Goal: Information Seeking & Learning: Learn about a topic

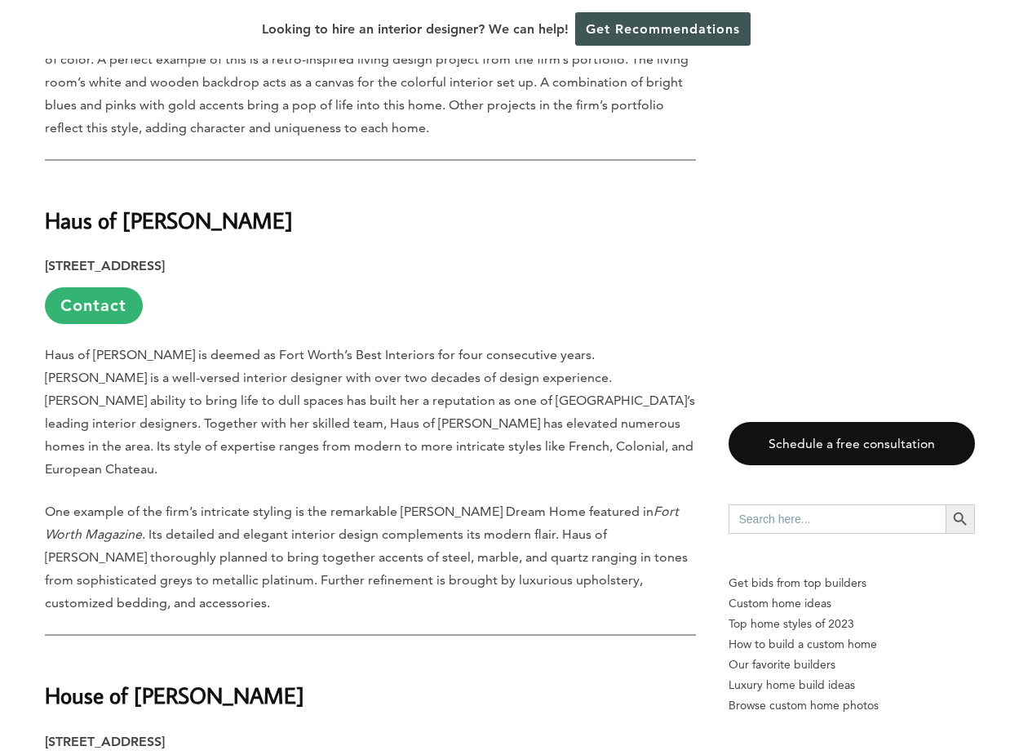
scroll to position [2390, 0]
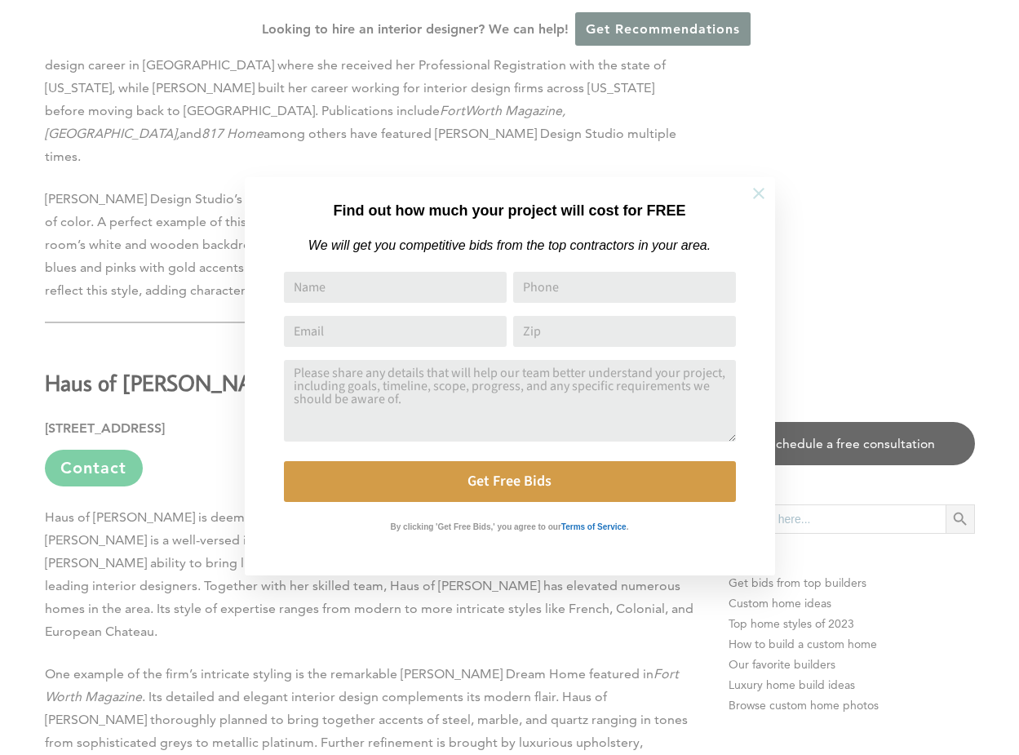
drag, startPoint x: 758, startPoint y: 190, endPoint x: 778, endPoint y: 192, distance: 19.7
click at [759, 190] on icon at bounding box center [759, 193] width 18 height 18
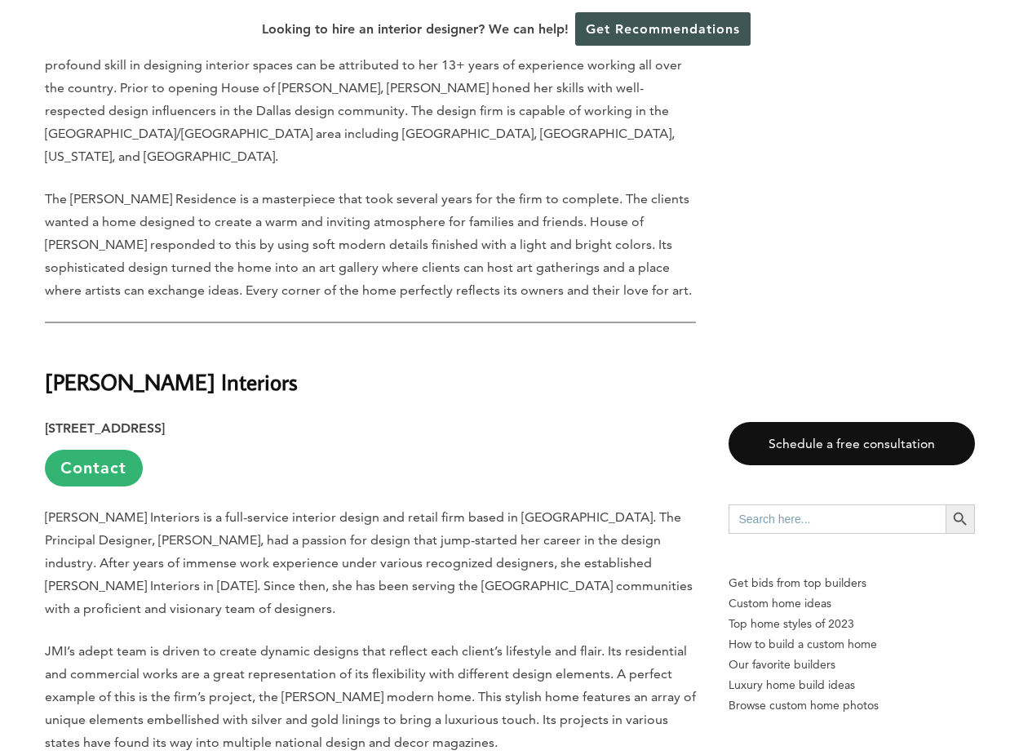
scroll to position [3367, 0]
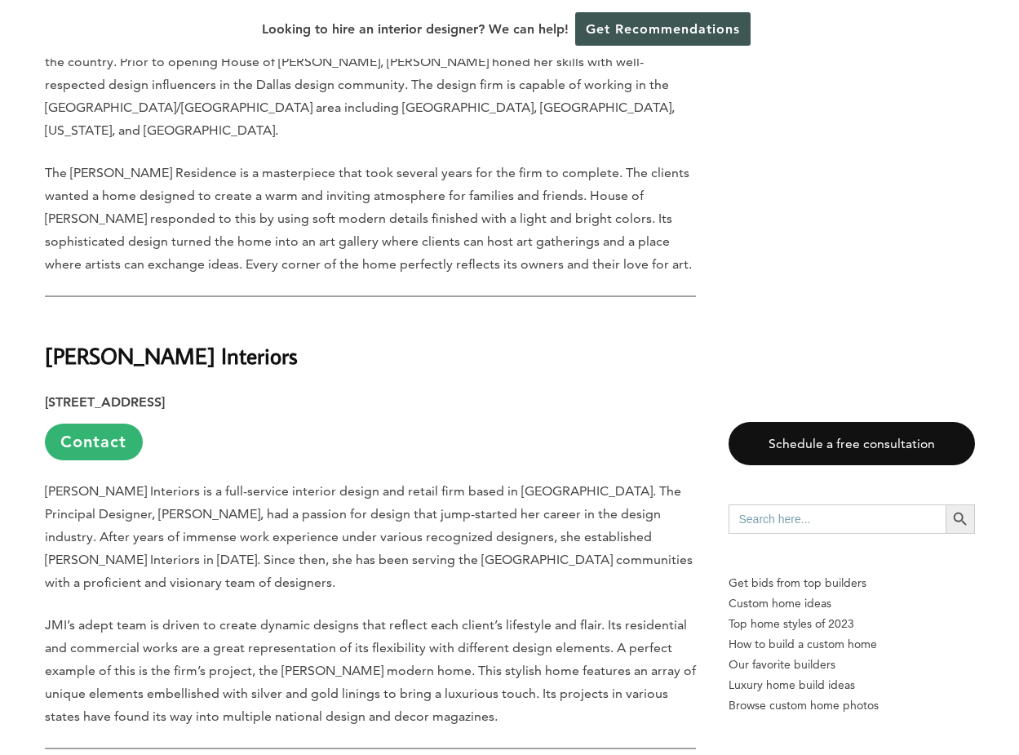
drag, startPoint x: 282, startPoint y: 207, endPoint x: 46, endPoint y: 217, distance: 236.9
click at [46, 317] on h2 "[PERSON_NAME] Interiors" at bounding box center [370, 345] width 651 height 56
copy strong "[PERSON_NAME] Interiors"
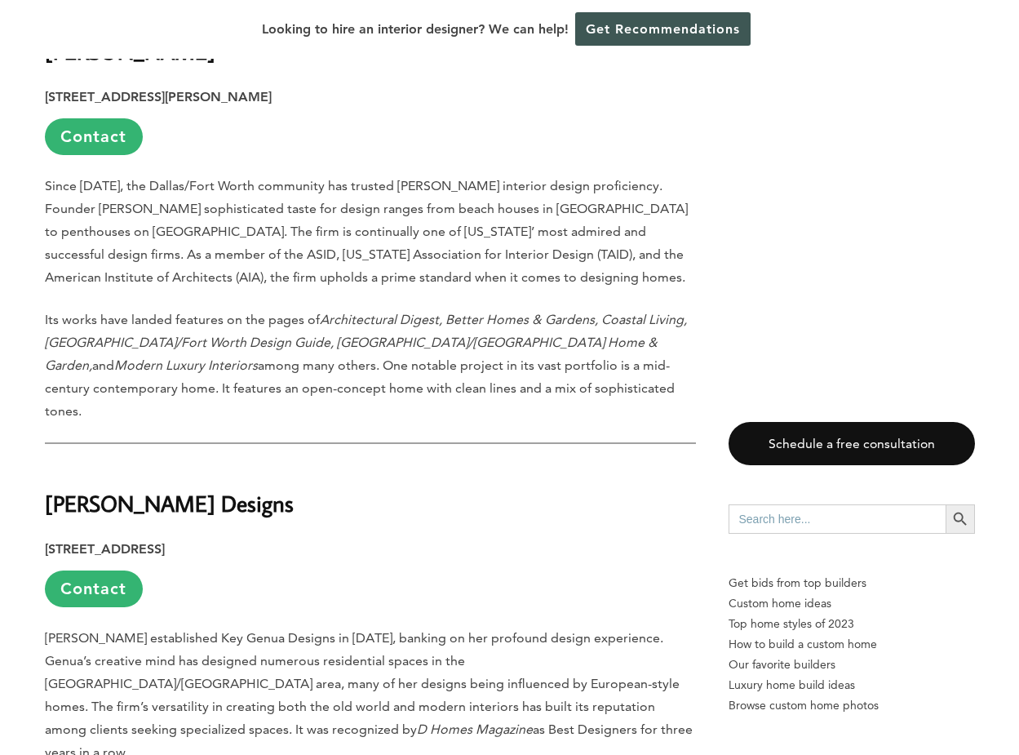
scroll to position [4116, 0]
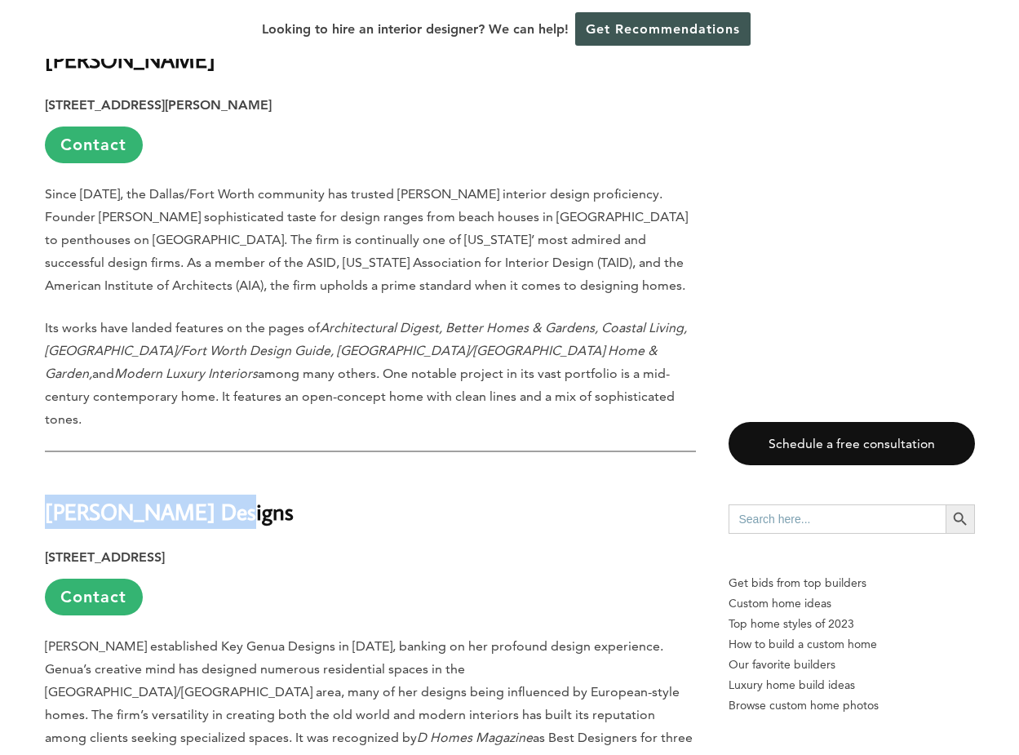
drag, startPoint x: 275, startPoint y: 330, endPoint x: 32, endPoint y: 340, distance: 243.4
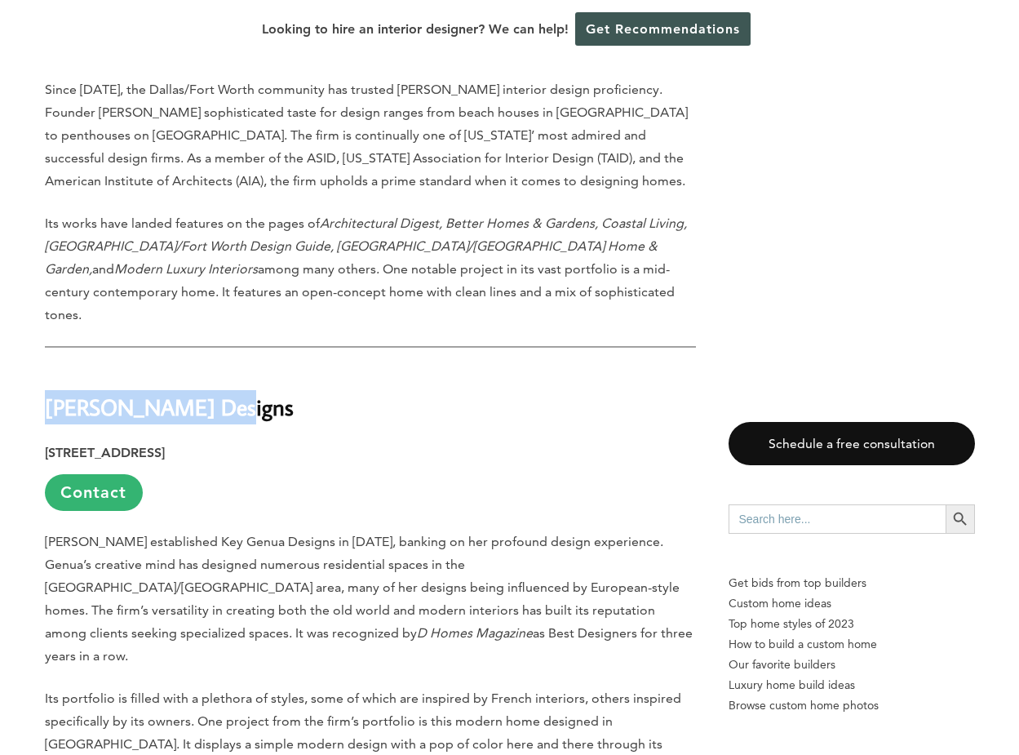
scroll to position [4087, 0]
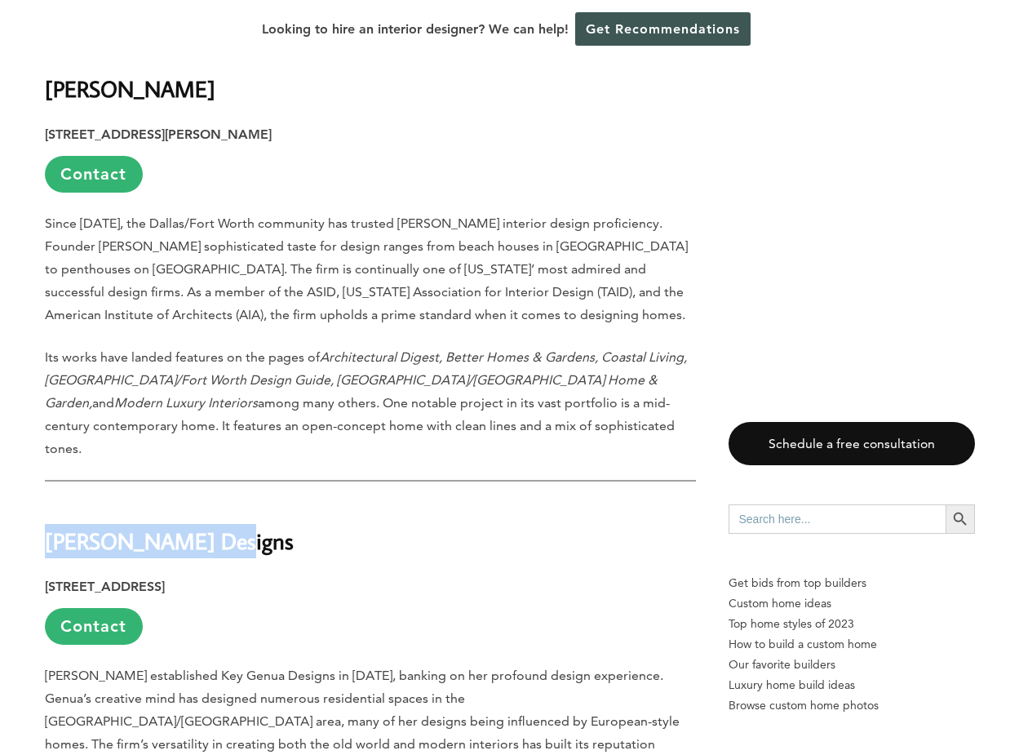
copy strong "[PERSON_NAME] Designs"
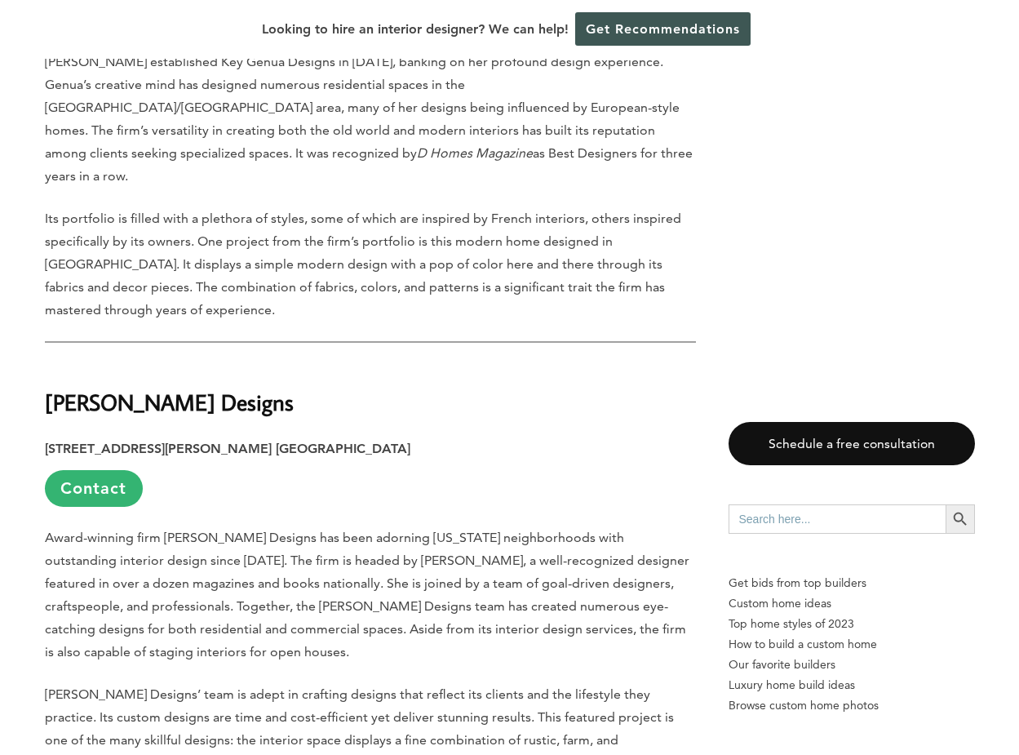
scroll to position [4703, 0]
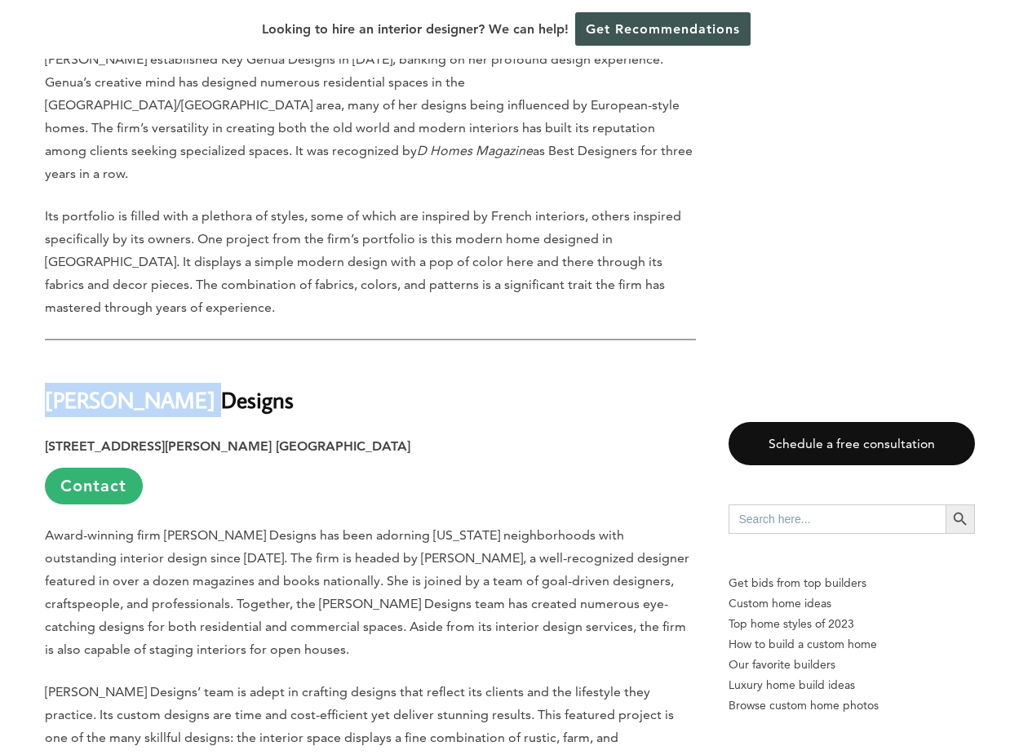
drag, startPoint x: 210, startPoint y: 198, endPoint x: -29, endPoint y: 202, distance: 239.2
click at [0, 202] on html "Cookies at Home Builder Digest To provide the best experience on this website, …" at bounding box center [509, 45] width 1019 height 9496
copy strong "[PERSON_NAME] Designs"
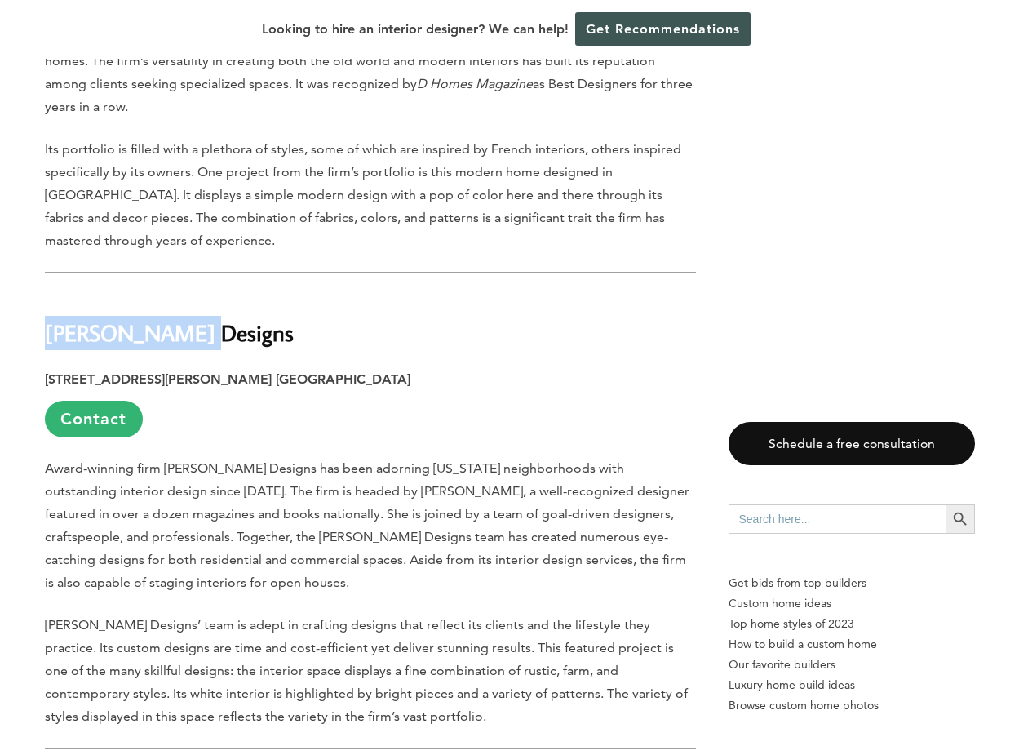
scroll to position [4794, 0]
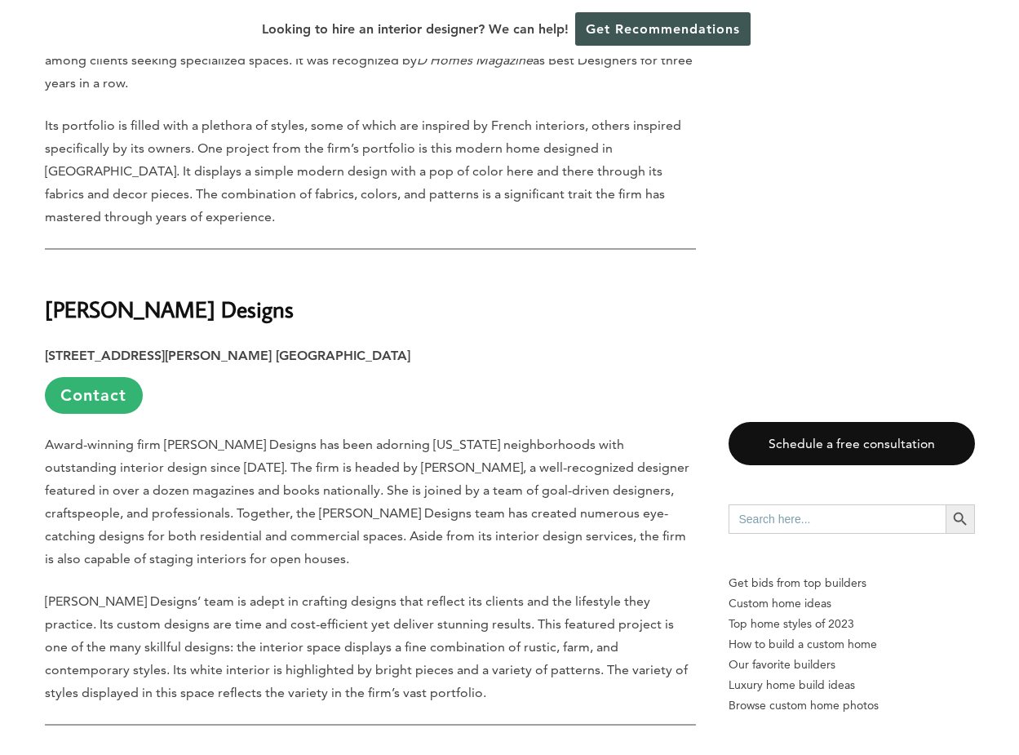
click at [15, 589] on div "Last updated on [DATE] 04:18 pm From intricate hacienda-style interiors to comf…" at bounding box center [509, 125] width 1019 height 8099
copy strong "[PERSON_NAME] Place Design"
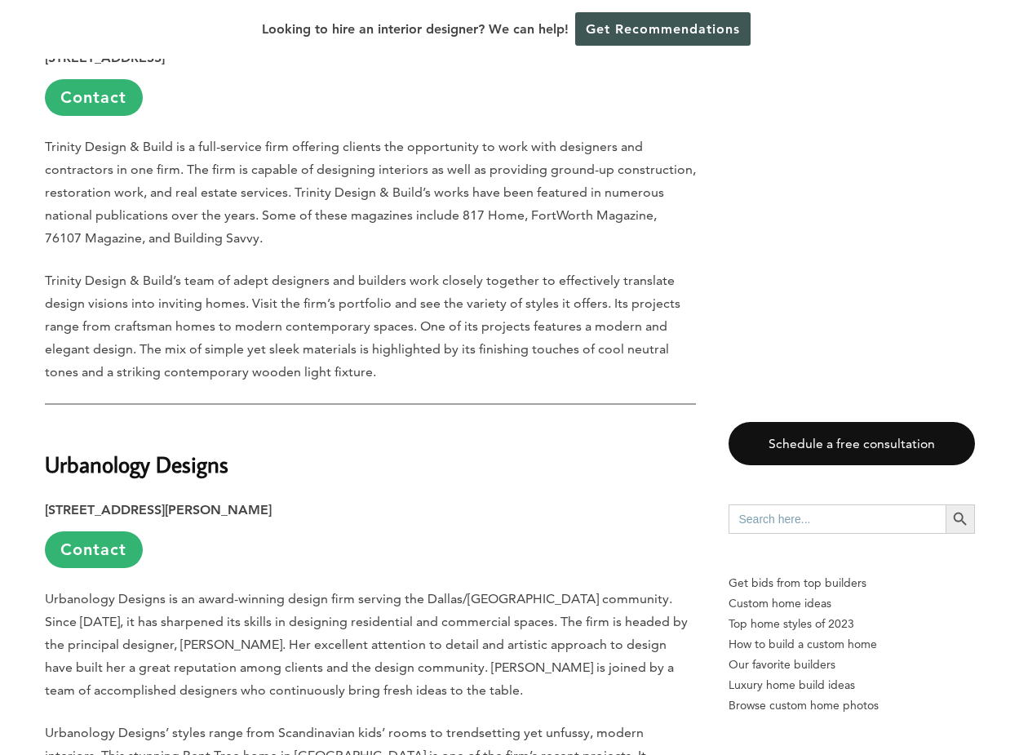
scroll to position [7441, 0]
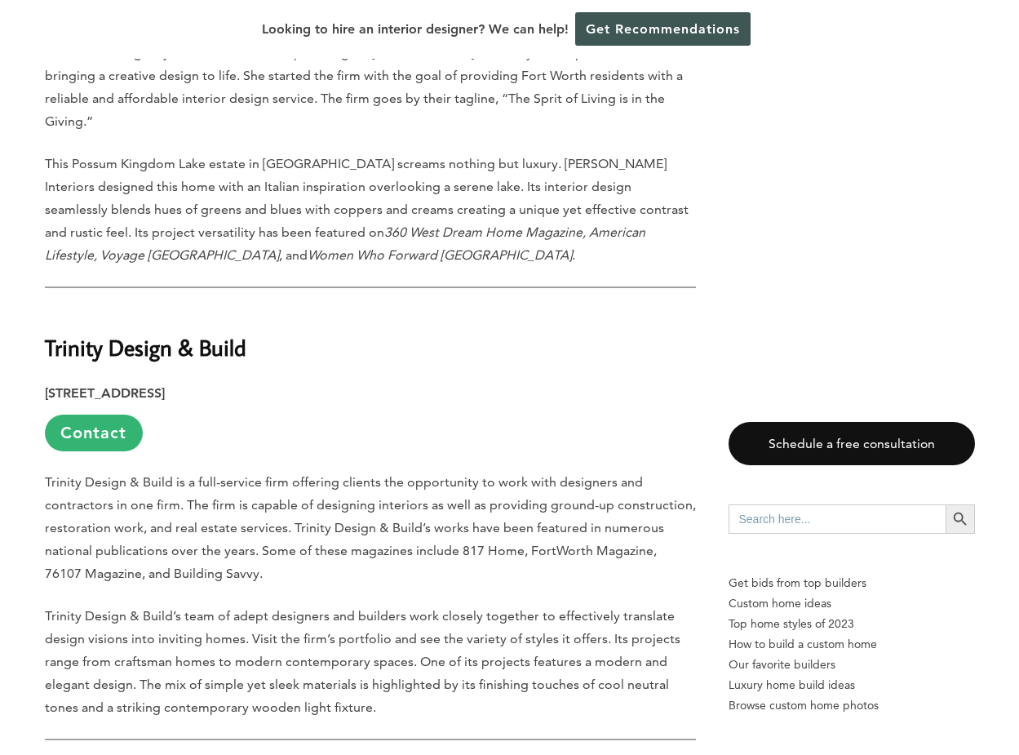
scroll to position [6918, 0]
